Goal: Task Accomplishment & Management: Manage account settings

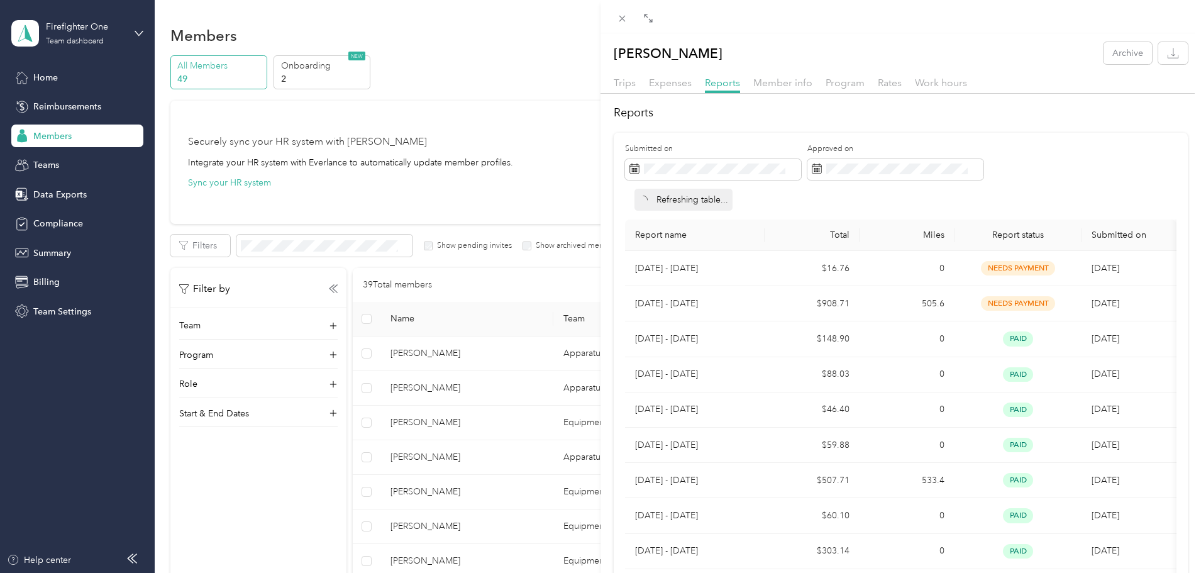
scroll to position [429, 0]
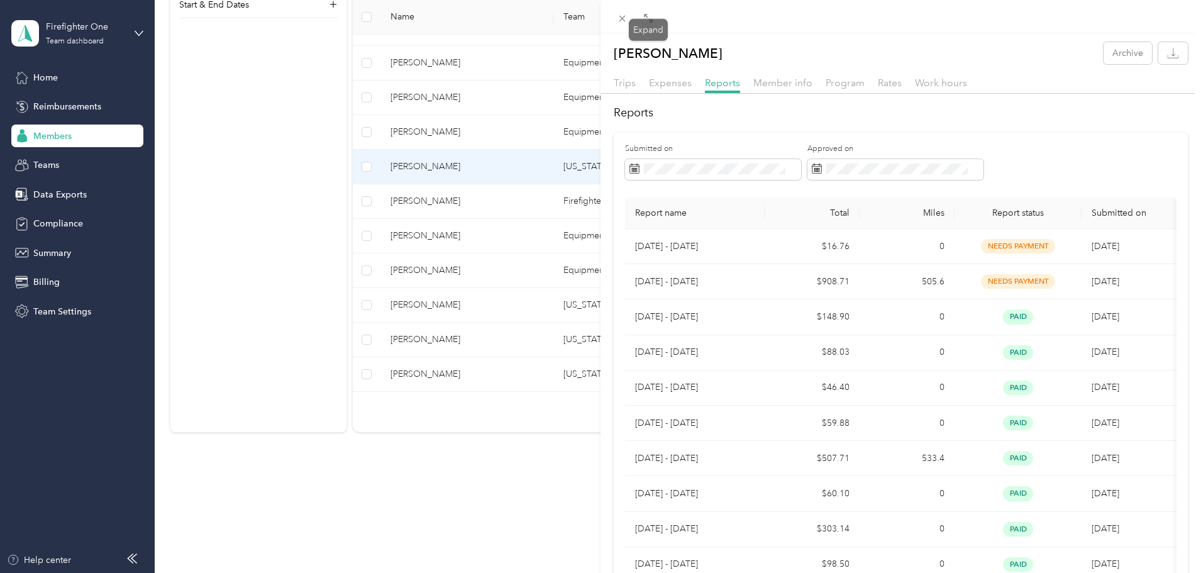
click at [630, 21] on div "Expand" at bounding box center [648, 30] width 39 height 22
click at [623, 20] on icon at bounding box center [622, 18] width 11 height 11
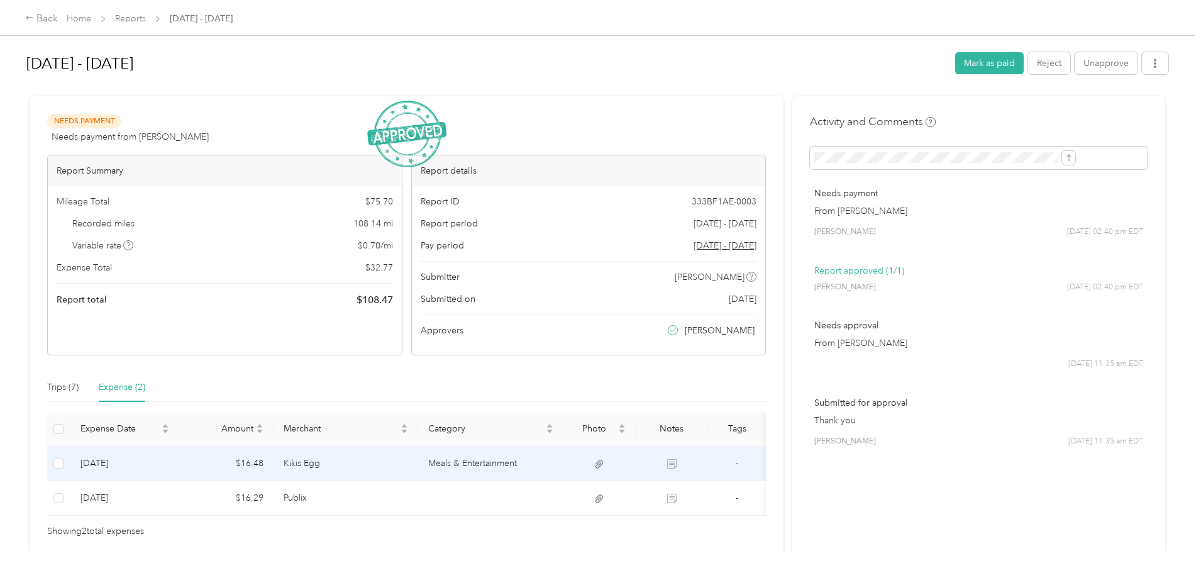
click at [419, 460] on td "Kikis Egg" at bounding box center [345, 463] width 145 height 35
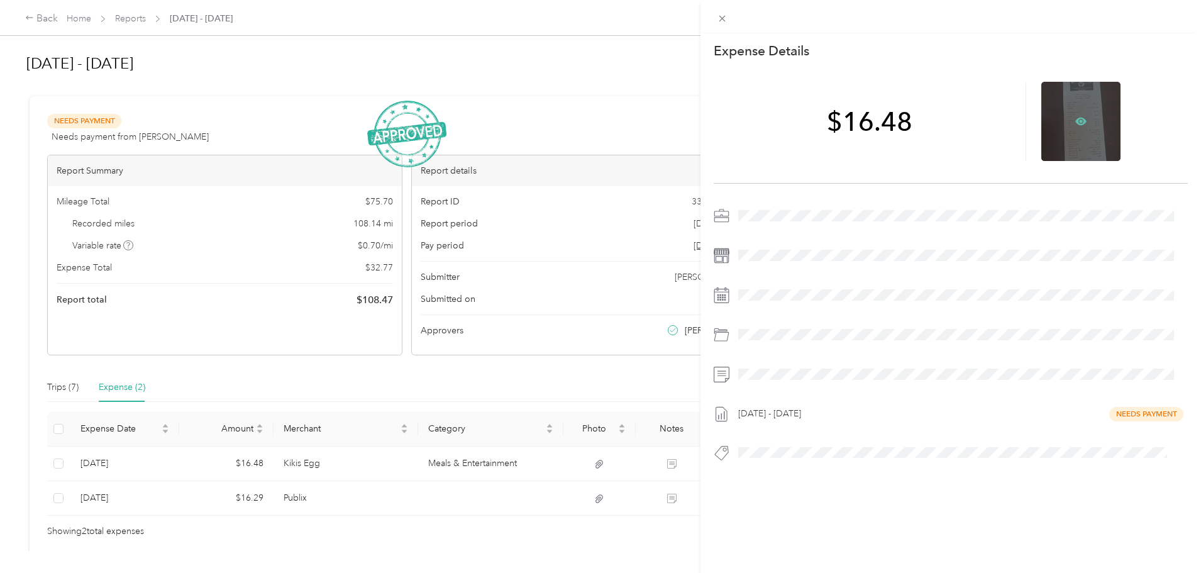
click at [1075, 119] on icon at bounding box center [1080, 122] width 11 height 8
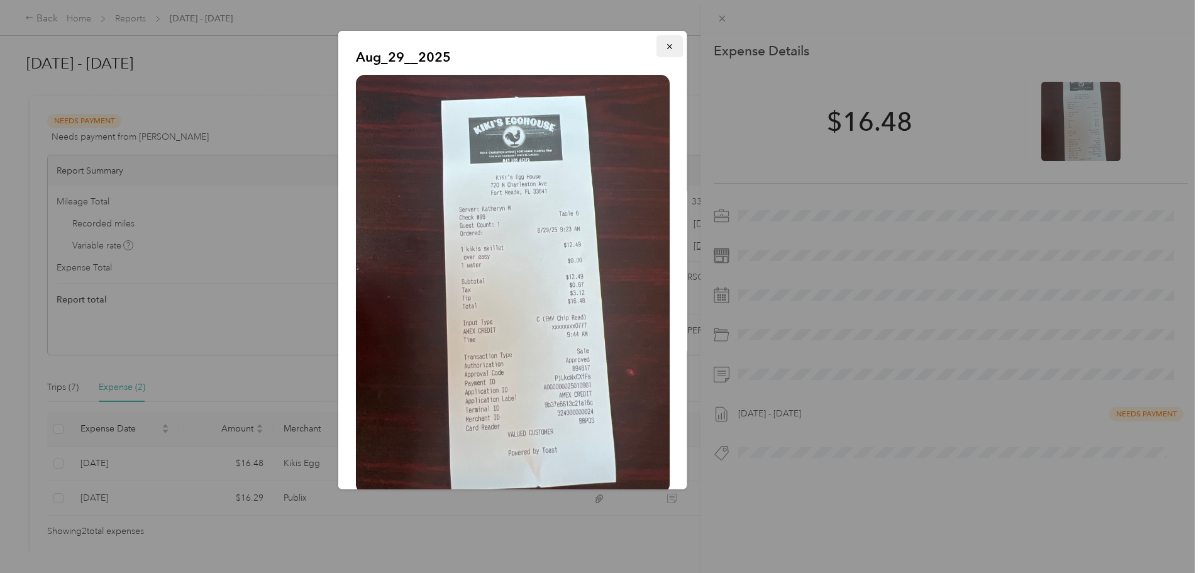
click at [665, 44] on icon "button" at bounding box center [669, 46] width 9 height 9
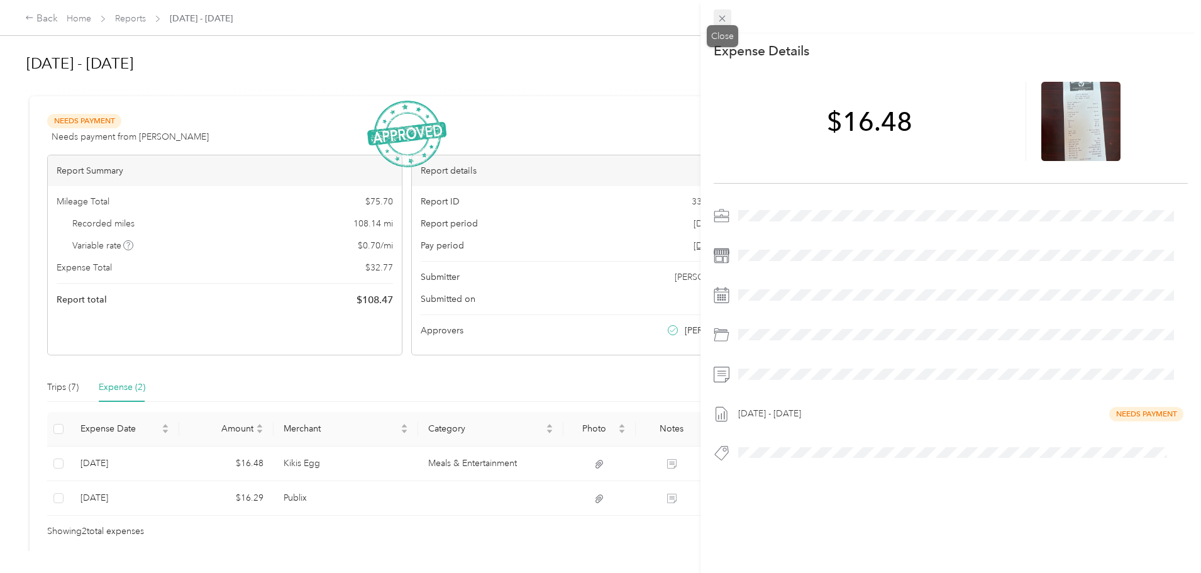
click at [722, 14] on icon at bounding box center [722, 18] width 11 height 11
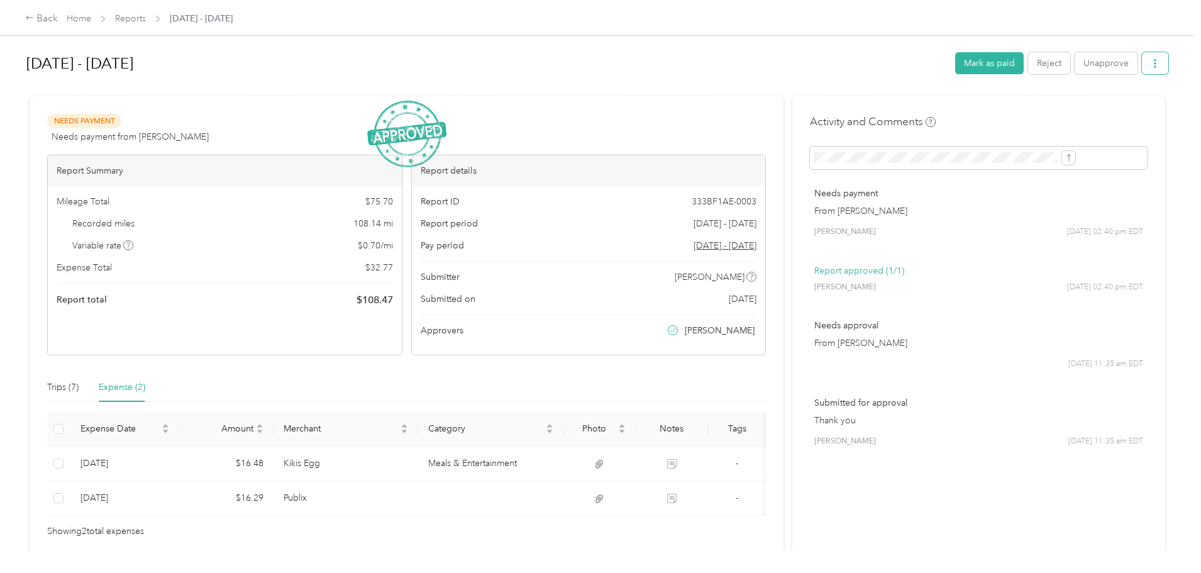
click at [1150, 63] on icon "button" at bounding box center [1154, 63] width 9 height 9
click at [1023, 109] on span "Download" at bounding box center [1015, 109] width 41 height 13
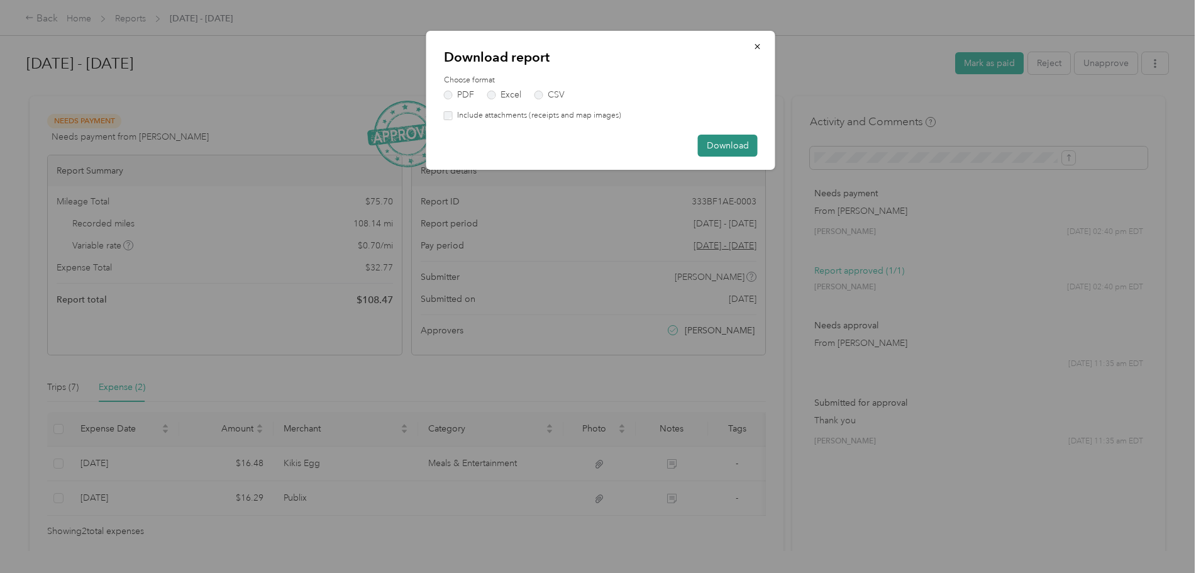
click at [734, 140] on button "Download" at bounding box center [728, 146] width 60 height 22
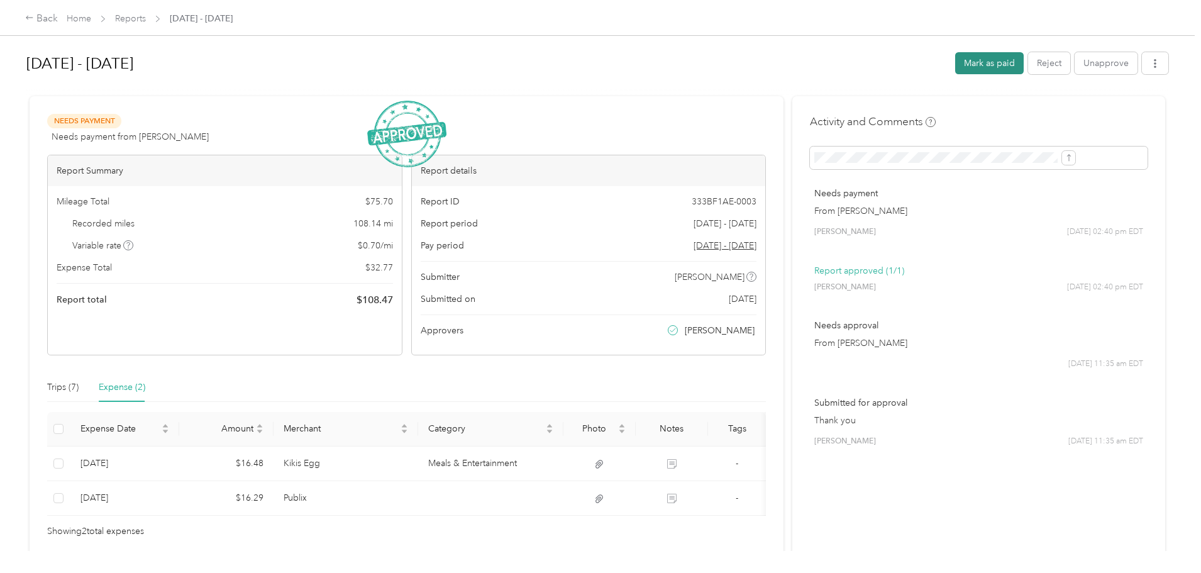
click at [955, 65] on button "Mark as paid" at bounding box center [989, 63] width 69 height 22
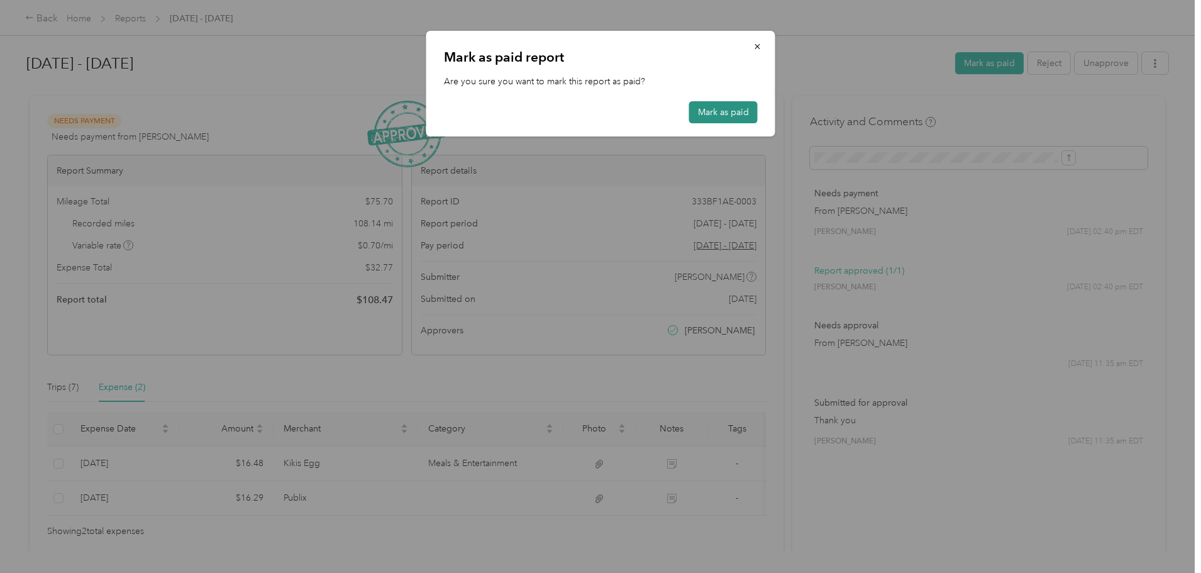
click at [710, 109] on button "Mark as paid" at bounding box center [723, 112] width 69 height 22
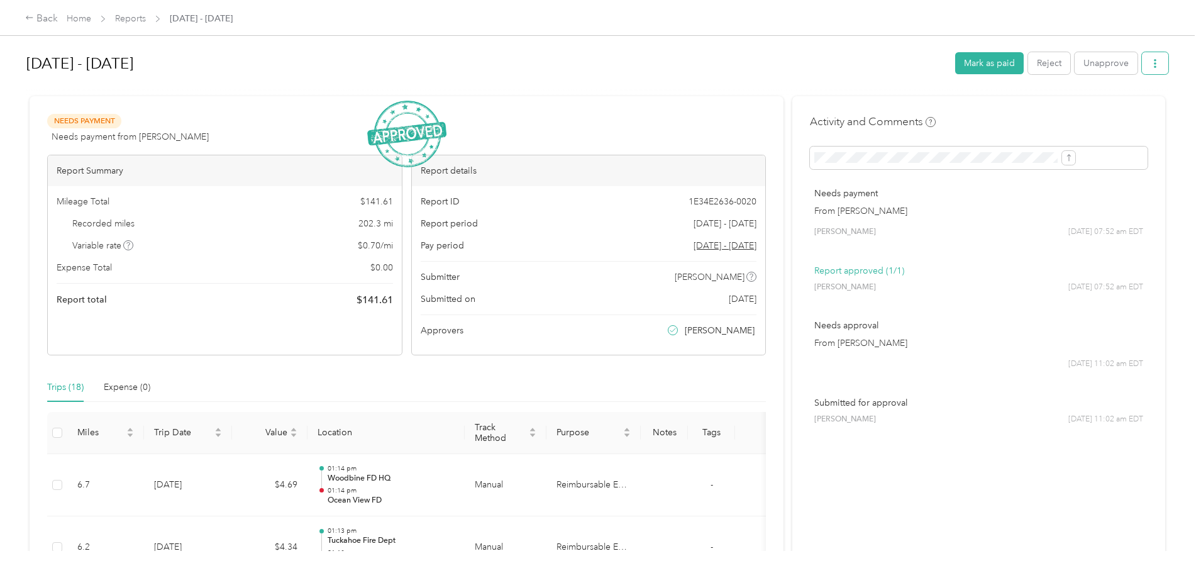
click at [1150, 62] on icon "button" at bounding box center [1154, 63] width 9 height 9
click at [1027, 111] on span "Download" at bounding box center [1015, 109] width 41 height 13
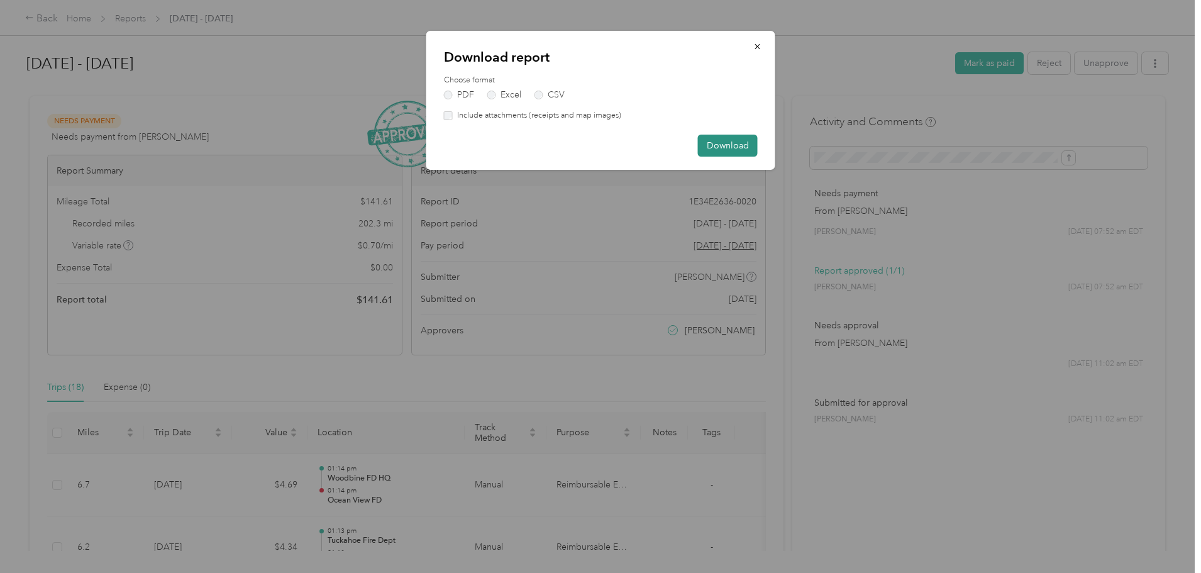
click at [730, 143] on button "Download" at bounding box center [728, 146] width 60 height 22
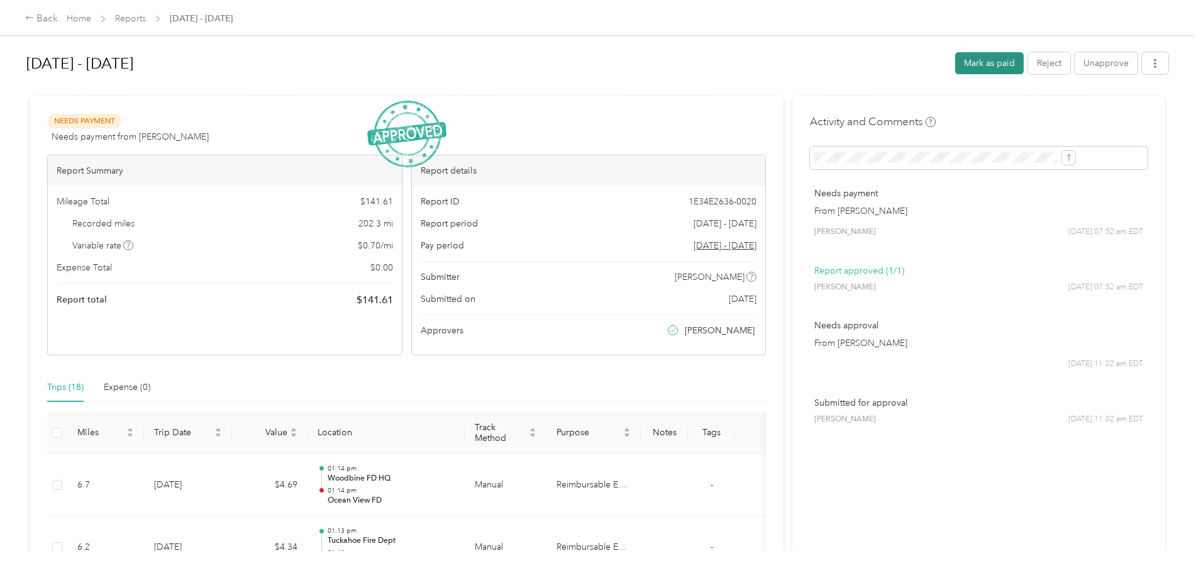
click at [955, 67] on button "Mark as paid" at bounding box center [989, 63] width 69 height 22
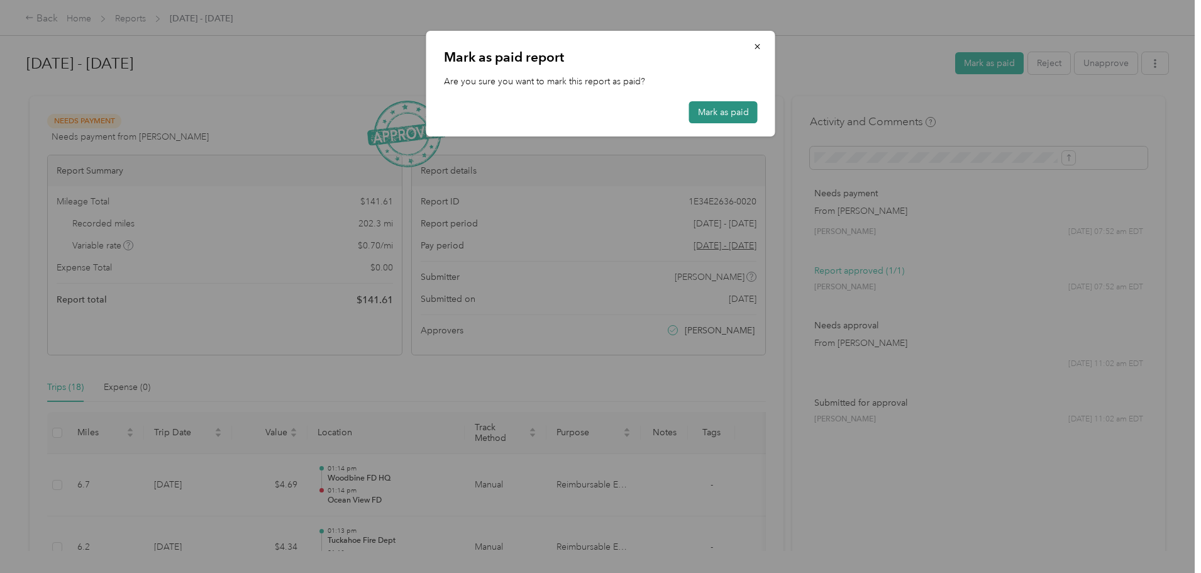
click at [723, 114] on button "Mark as paid" at bounding box center [723, 112] width 69 height 22
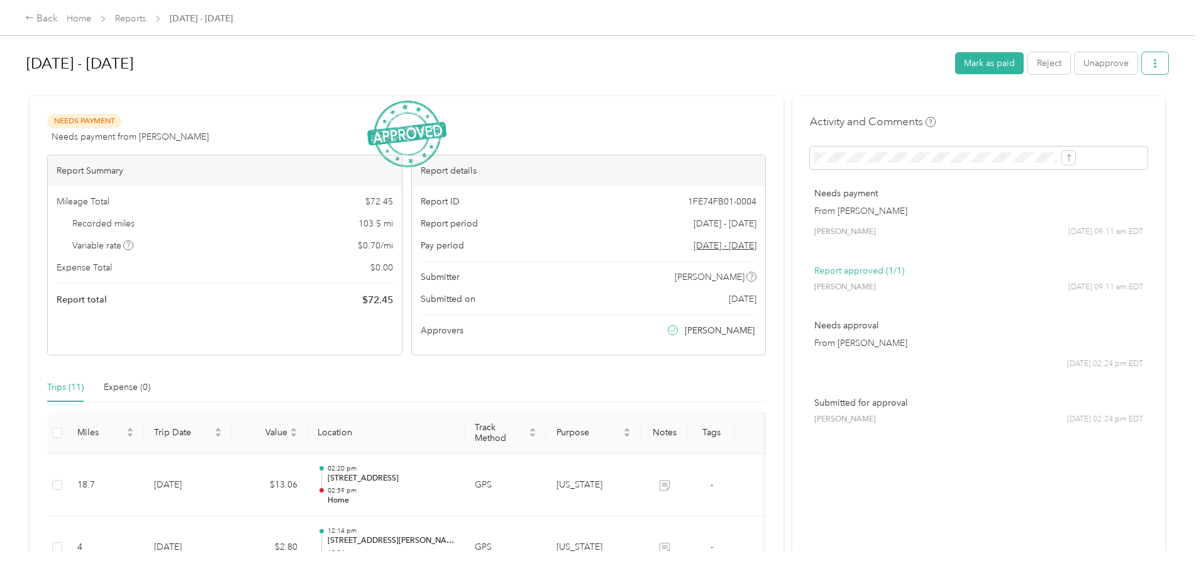
click at [1142, 64] on button "button" at bounding box center [1155, 63] width 26 height 22
click at [1027, 107] on span "Download" at bounding box center [1015, 109] width 41 height 13
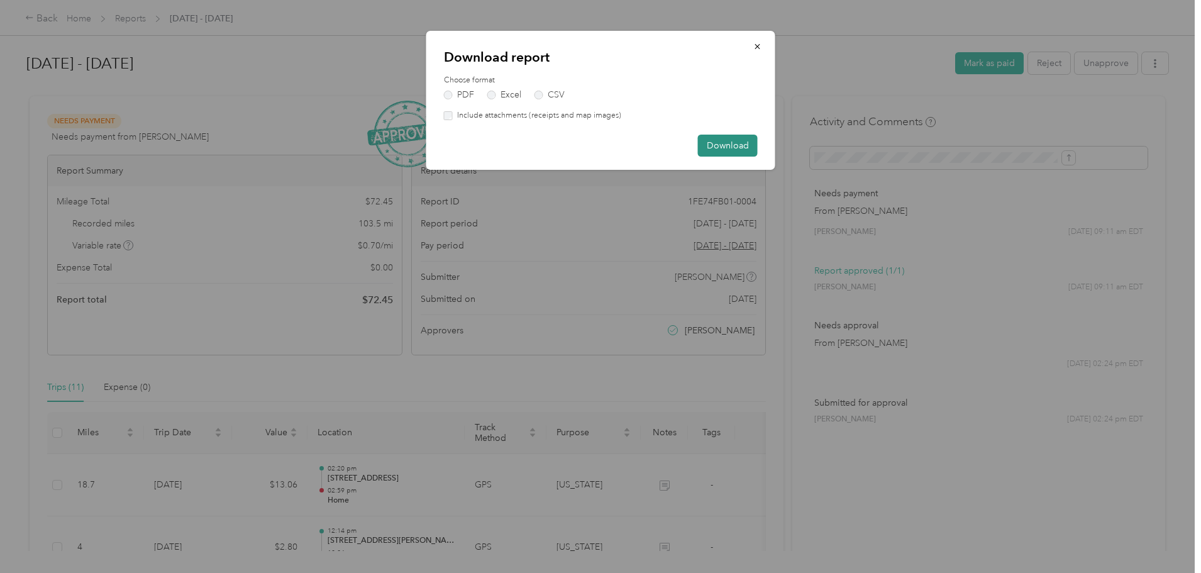
click at [733, 146] on button "Download" at bounding box center [728, 146] width 60 height 22
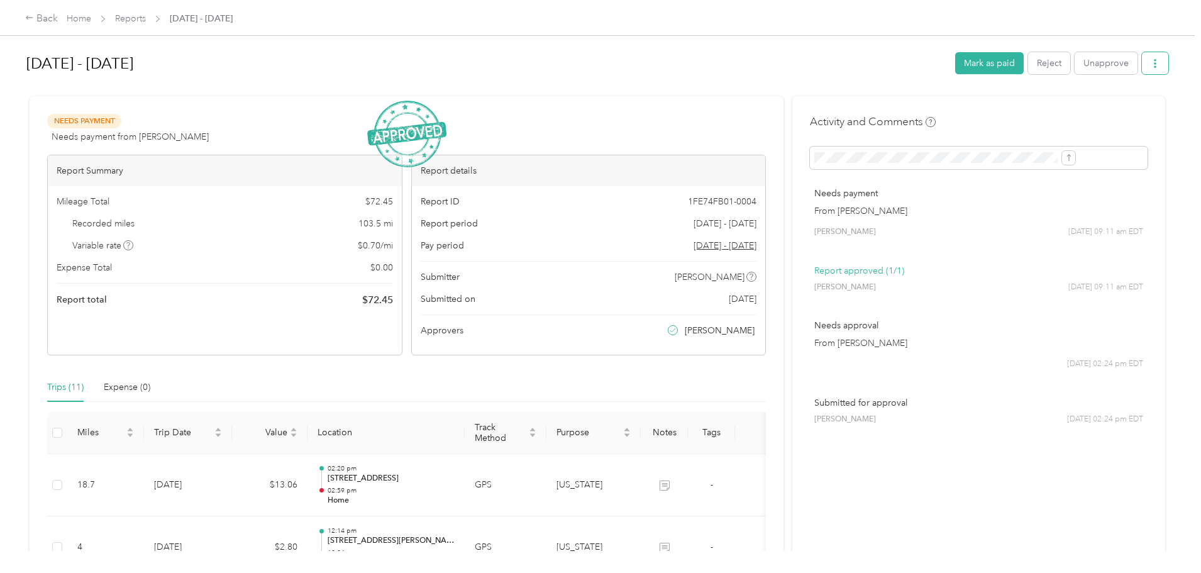
click at [1150, 62] on icon "button" at bounding box center [1154, 63] width 9 height 9
click at [1011, 111] on span "Download" at bounding box center [1015, 109] width 41 height 13
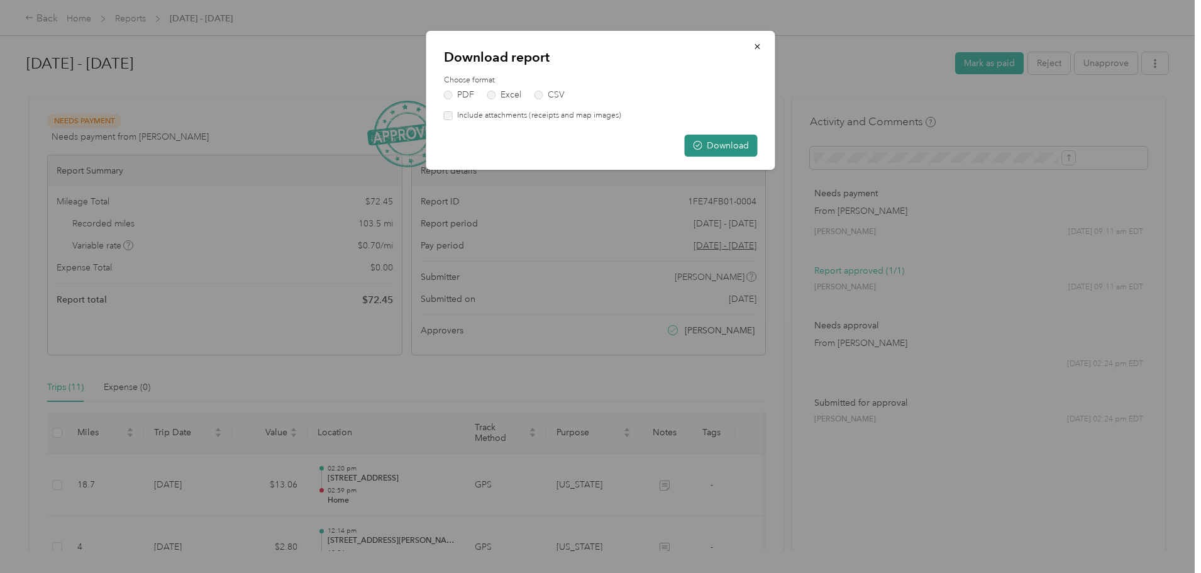
click at [715, 145] on button "Download" at bounding box center [721, 146] width 73 height 22
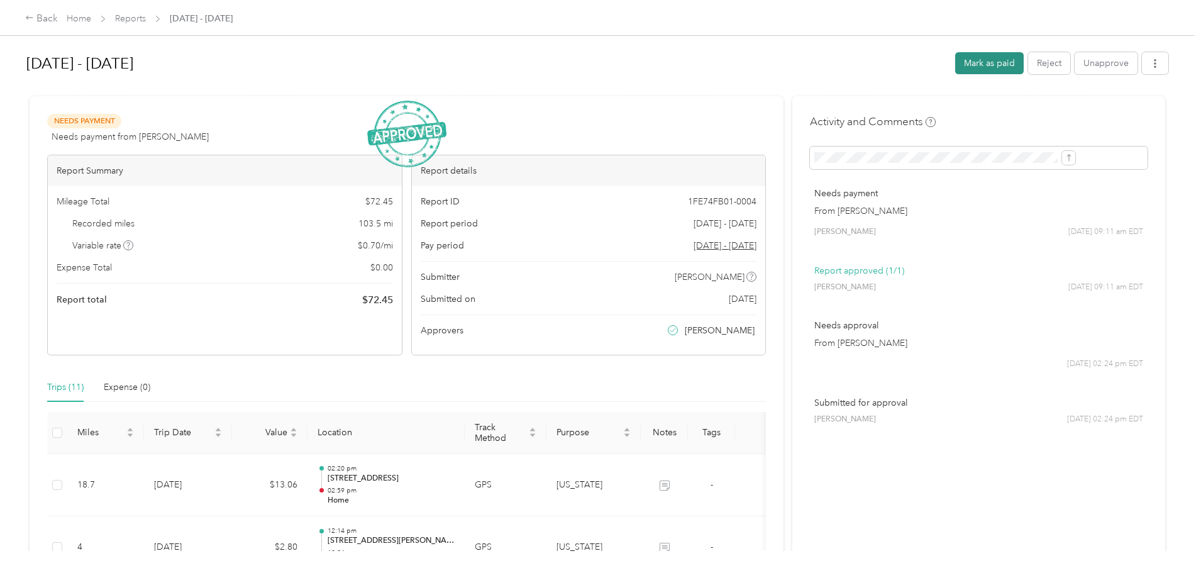
click at [955, 64] on button "Mark as paid" at bounding box center [989, 63] width 69 height 22
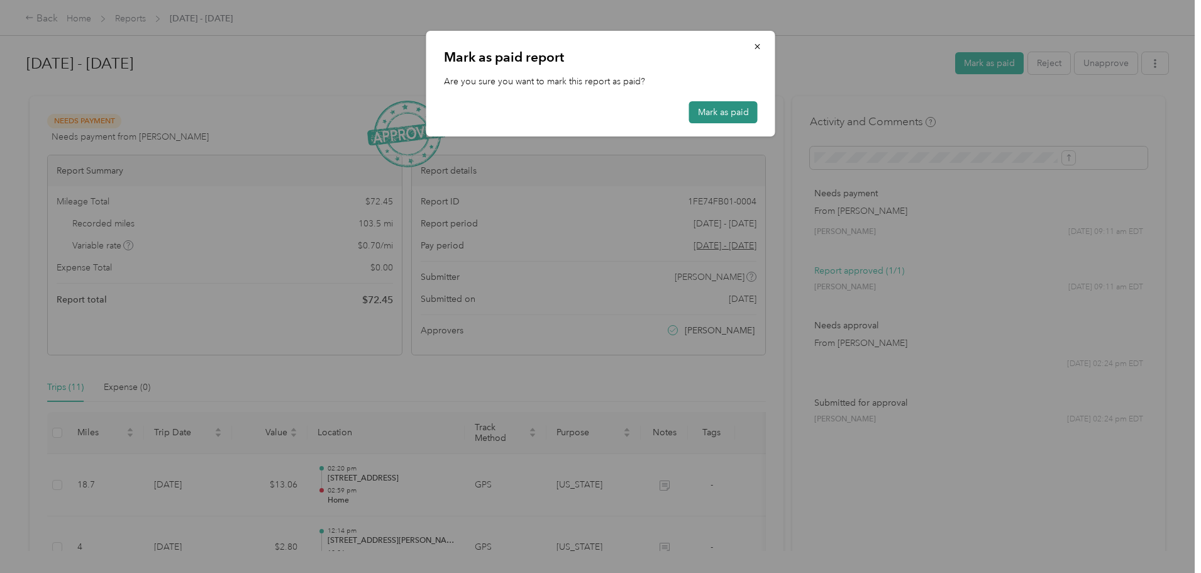
click at [717, 116] on button "Mark as paid" at bounding box center [723, 112] width 69 height 22
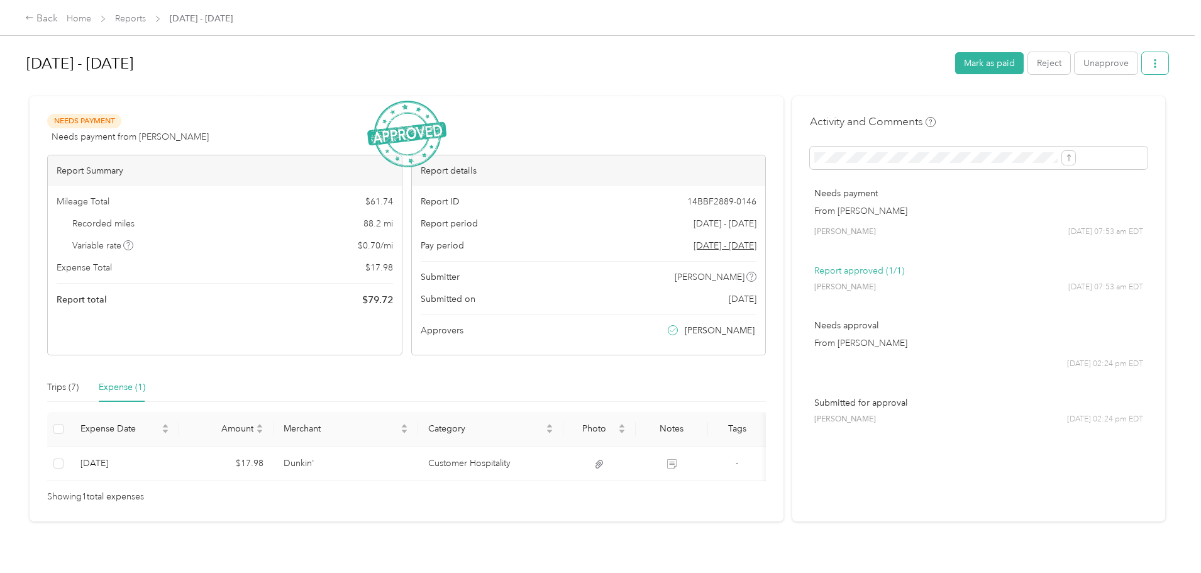
click at [1153, 65] on icon "button" at bounding box center [1154, 63] width 3 height 9
click at [1025, 113] on span "Download" at bounding box center [1015, 109] width 41 height 13
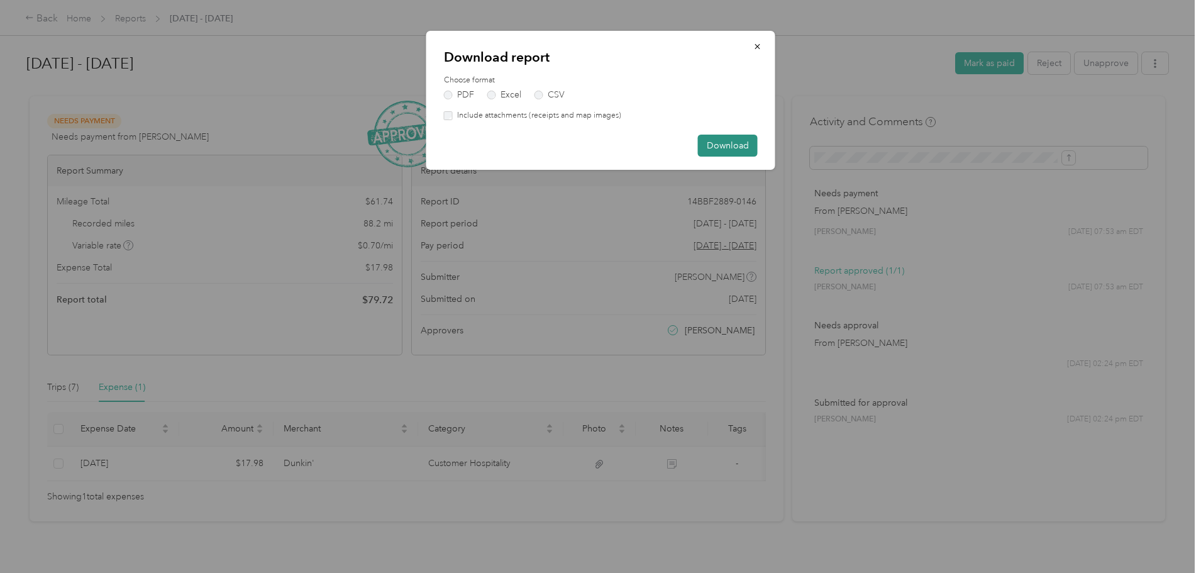
click at [721, 146] on button "Download" at bounding box center [728, 146] width 60 height 22
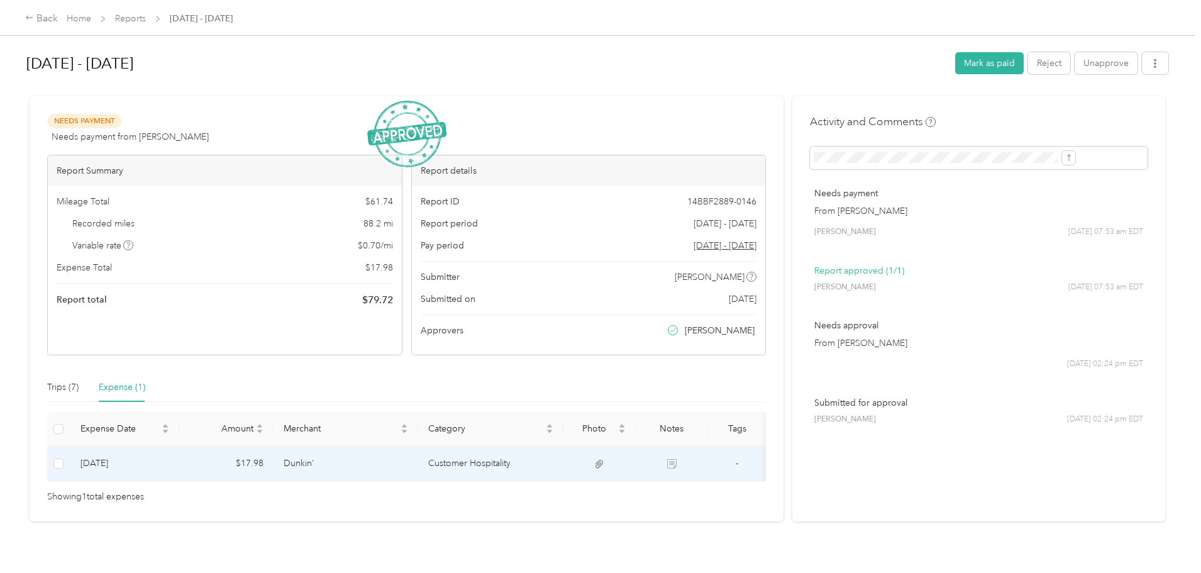
click at [419, 462] on td "Dunkin'" at bounding box center [345, 463] width 145 height 35
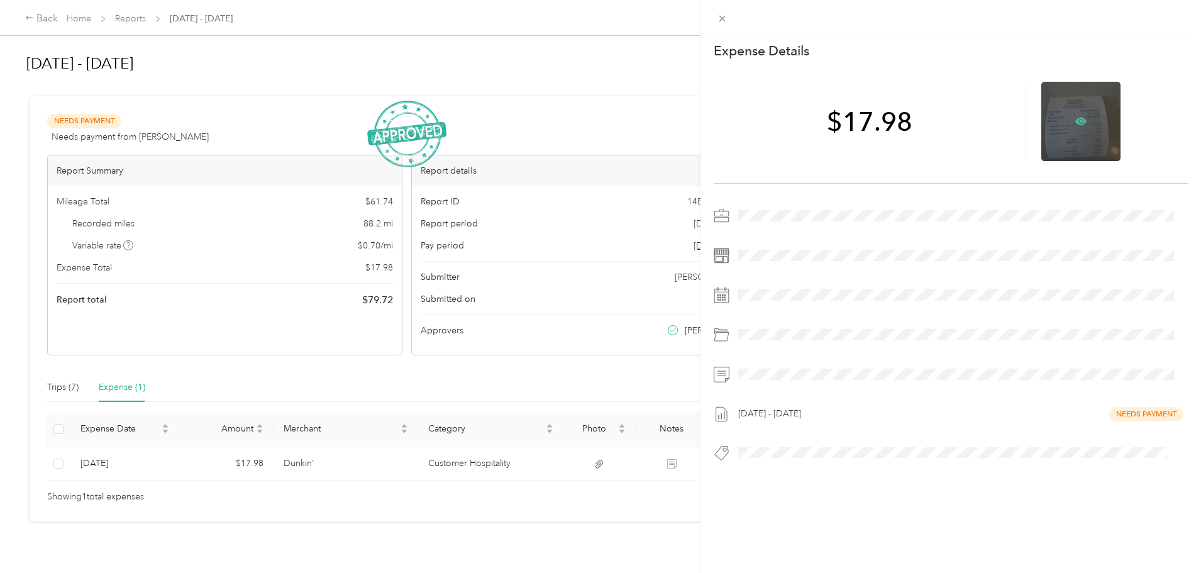
click at [1079, 121] on icon at bounding box center [1081, 121] width 4 height 4
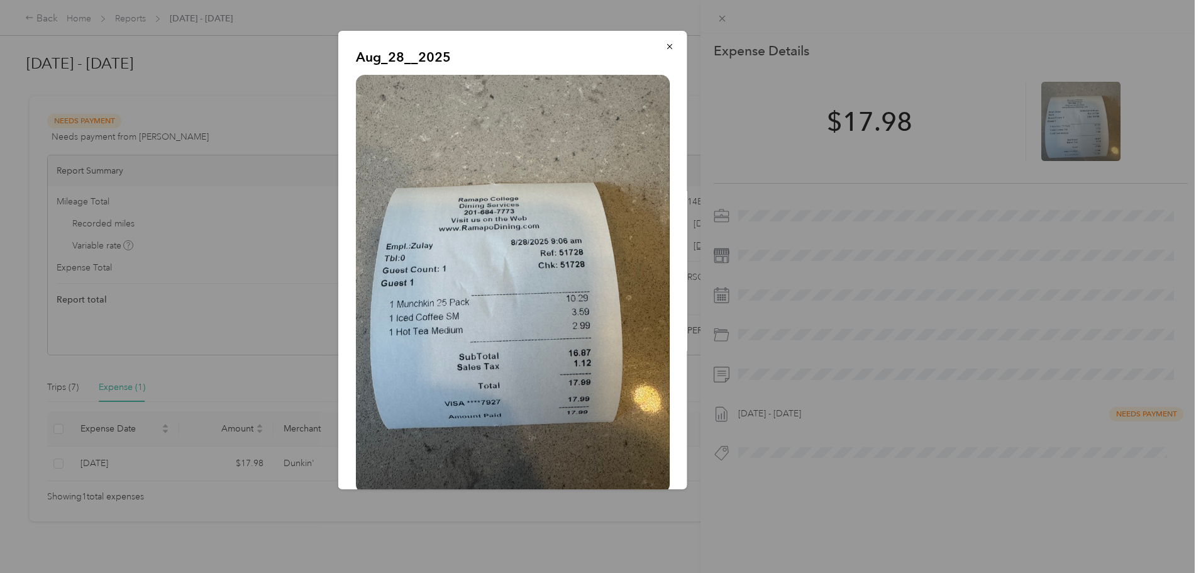
drag, startPoint x: 659, startPoint y: 42, endPoint x: 669, endPoint y: 58, distance: 19.5
click at [665, 42] on icon "button" at bounding box center [669, 46] width 9 height 9
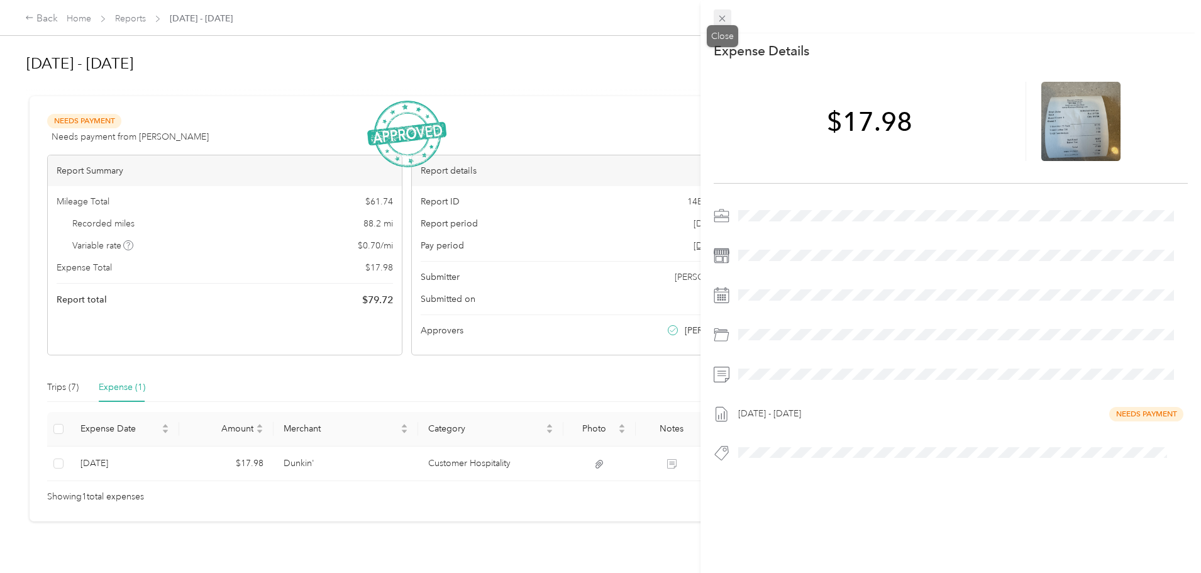
click at [724, 16] on icon at bounding box center [722, 18] width 11 height 11
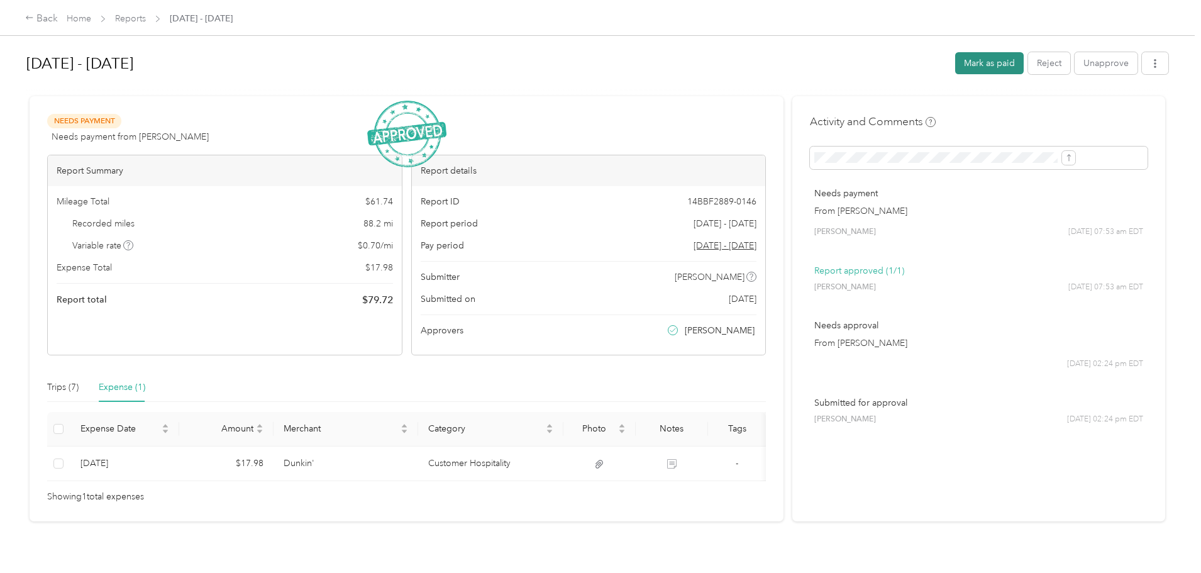
click at [955, 63] on button "Mark as paid" at bounding box center [989, 63] width 69 height 22
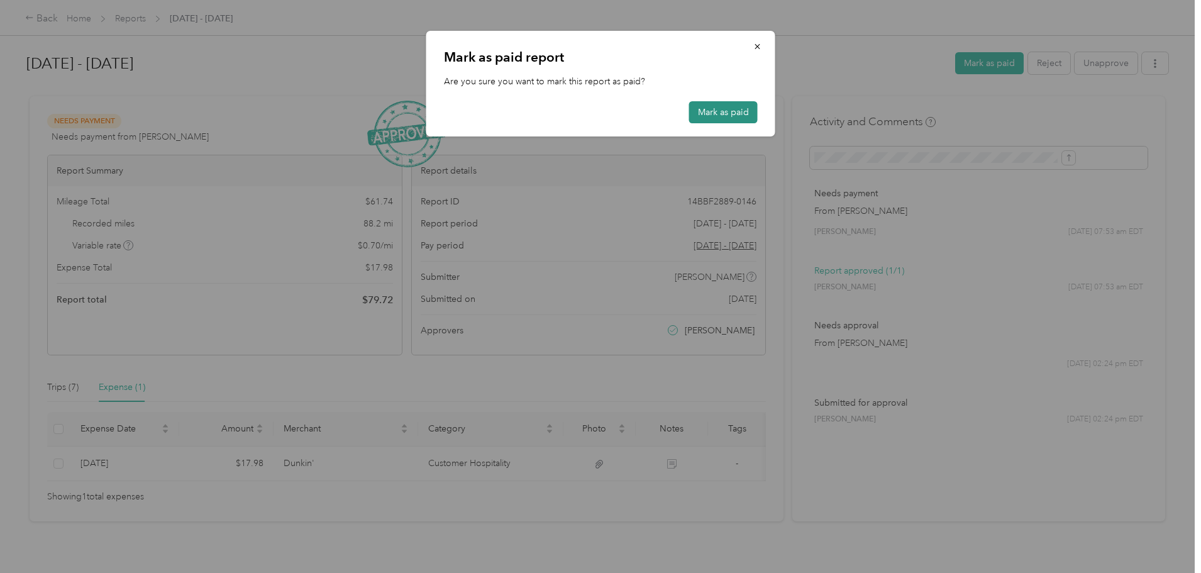
click at [738, 113] on button "Mark as paid" at bounding box center [723, 112] width 69 height 22
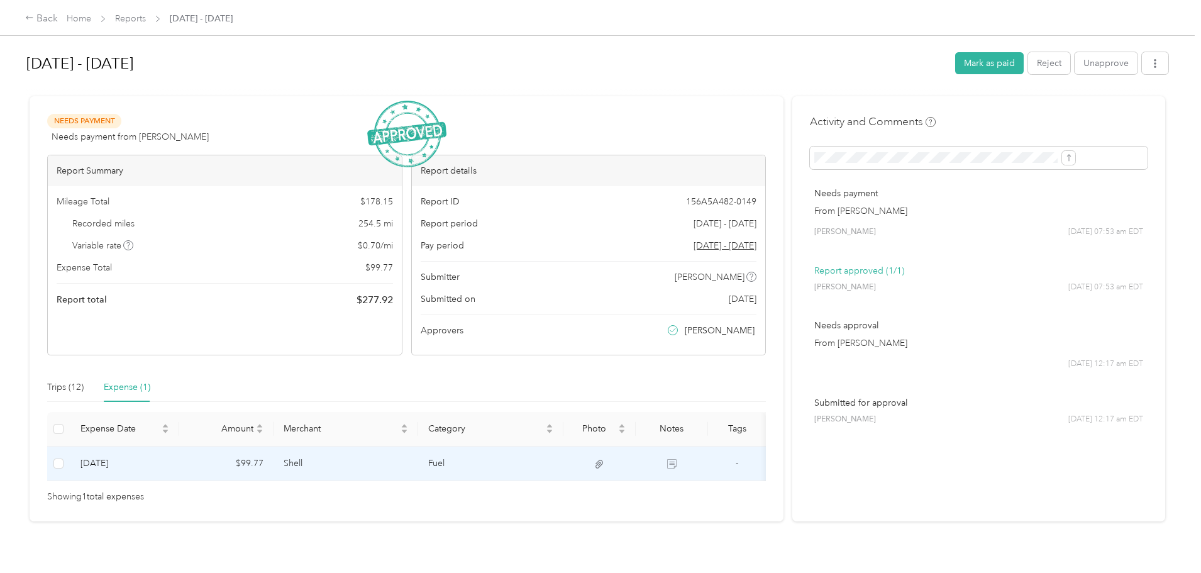
click at [419, 462] on td "Shell" at bounding box center [345, 463] width 145 height 35
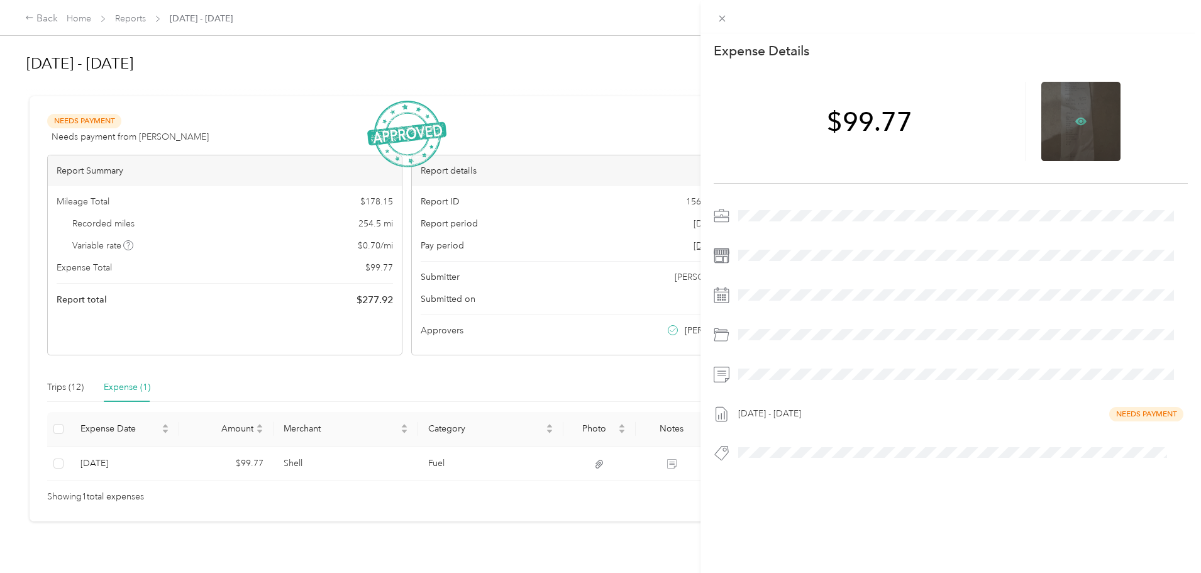
click at [1075, 119] on icon at bounding box center [1080, 122] width 11 height 8
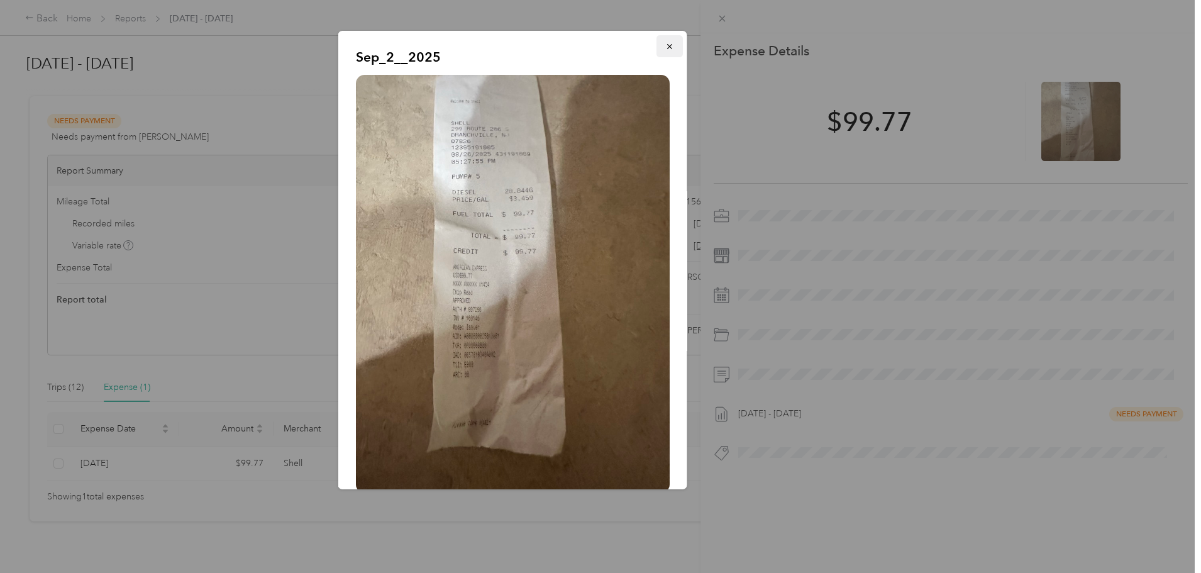
click at [665, 45] on icon "button" at bounding box center [669, 46] width 9 height 9
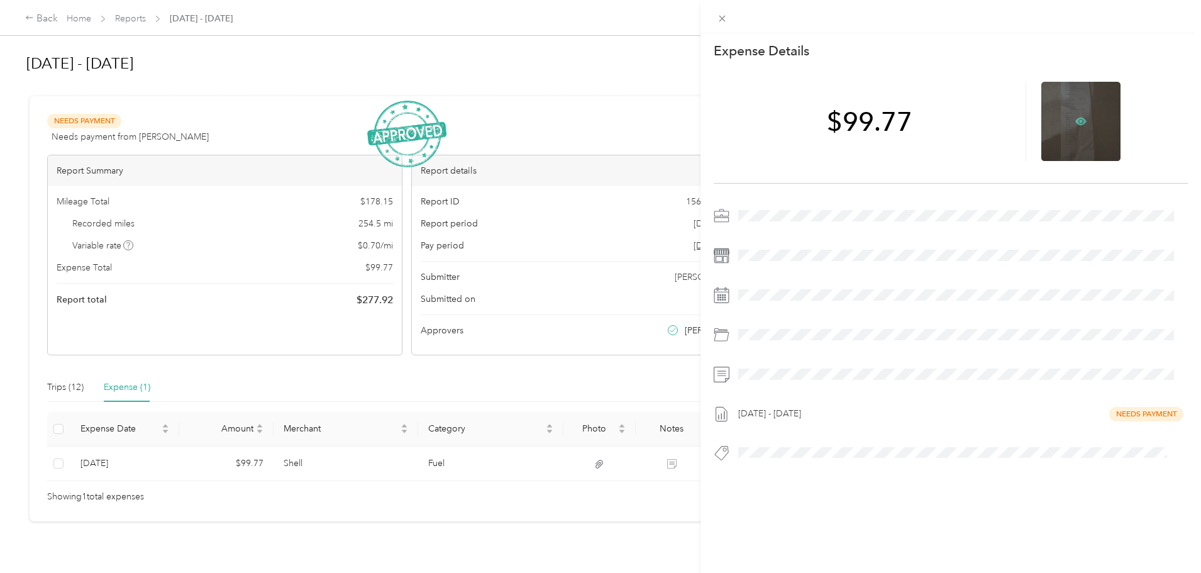
click at [1076, 116] on icon at bounding box center [1080, 121] width 11 height 11
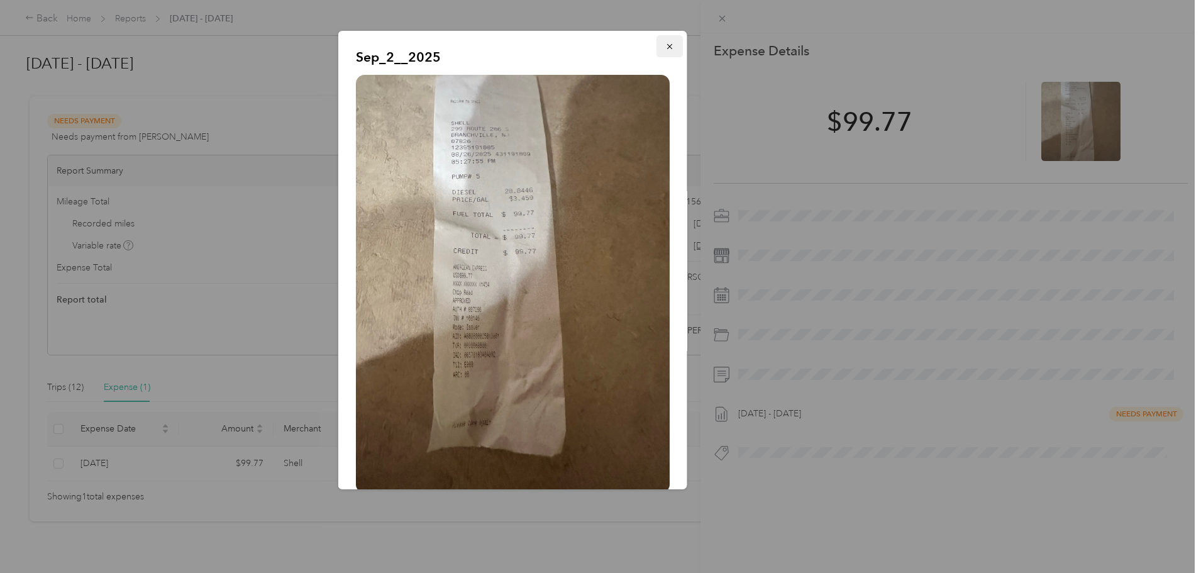
click at [665, 48] on icon "button" at bounding box center [669, 46] width 9 height 9
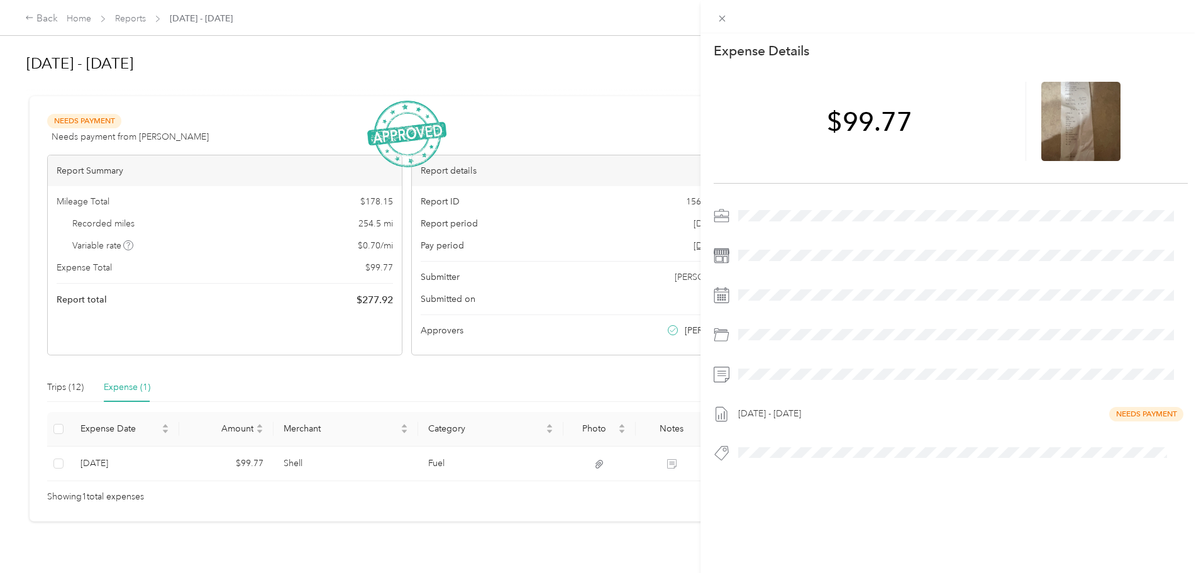
click at [804, 366] on span at bounding box center [961, 374] width 454 height 20
click at [720, 16] on icon at bounding box center [722, 19] width 6 height 6
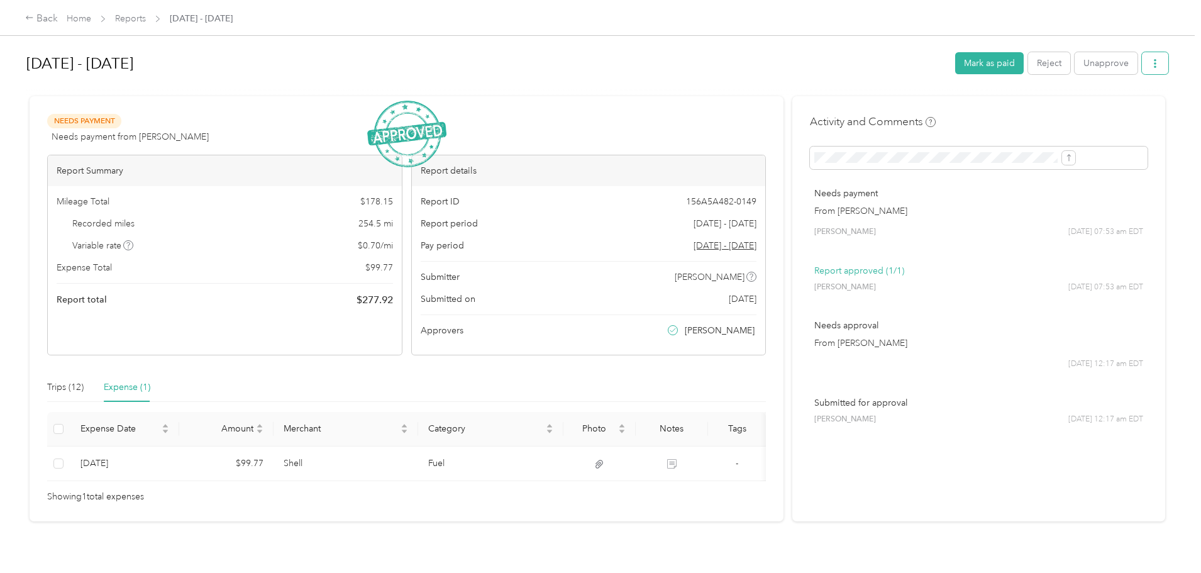
click at [1142, 69] on button "button" at bounding box center [1155, 63] width 26 height 22
click at [1035, 108] on span "Download" at bounding box center [1015, 109] width 41 height 13
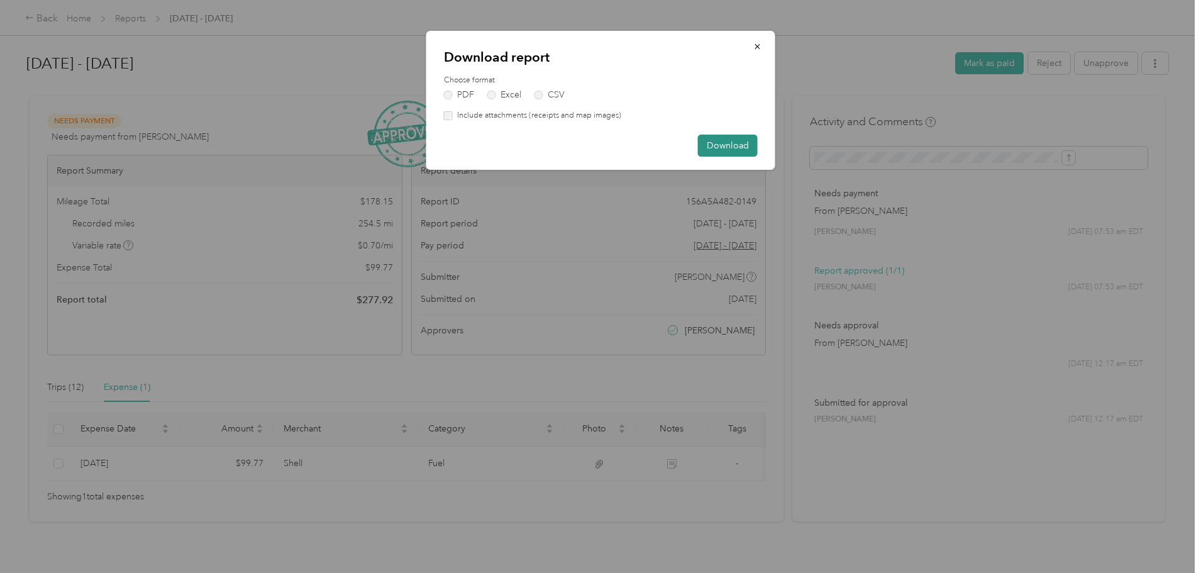
click at [720, 145] on button "Download" at bounding box center [728, 146] width 60 height 22
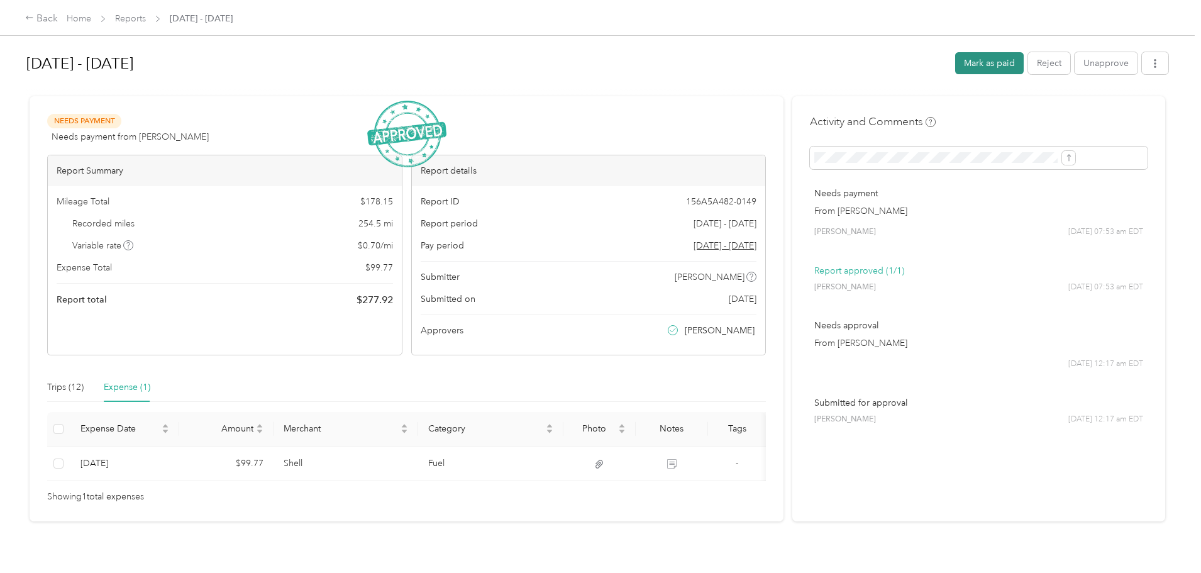
click at [955, 64] on button "Mark as paid" at bounding box center [989, 63] width 69 height 22
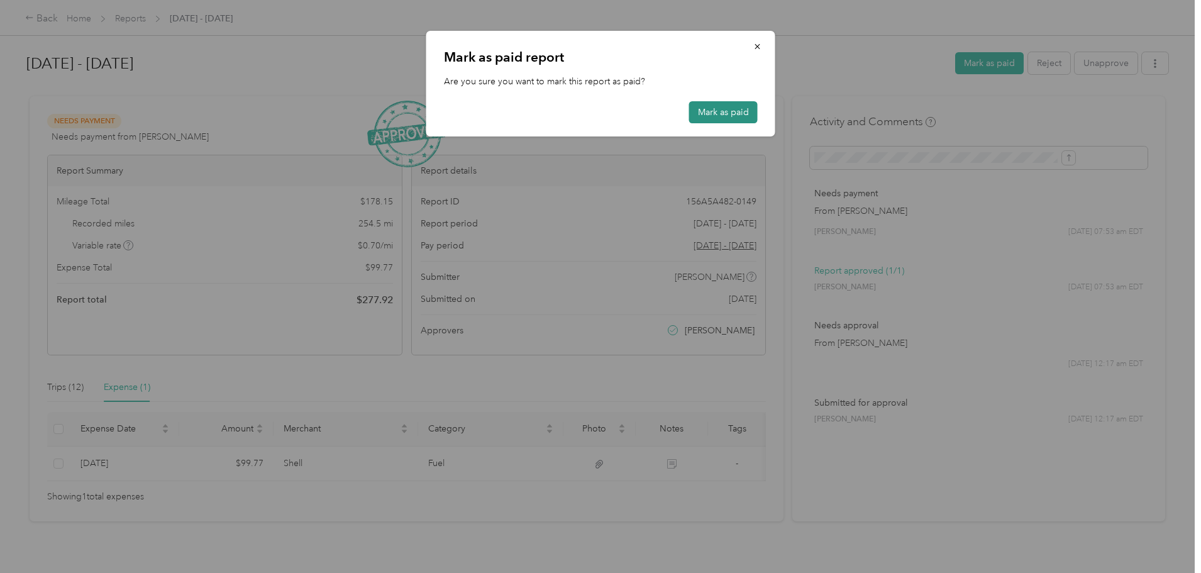
click at [722, 113] on button "Mark as paid" at bounding box center [723, 112] width 69 height 22
